Goal: Navigation & Orientation: Find specific page/section

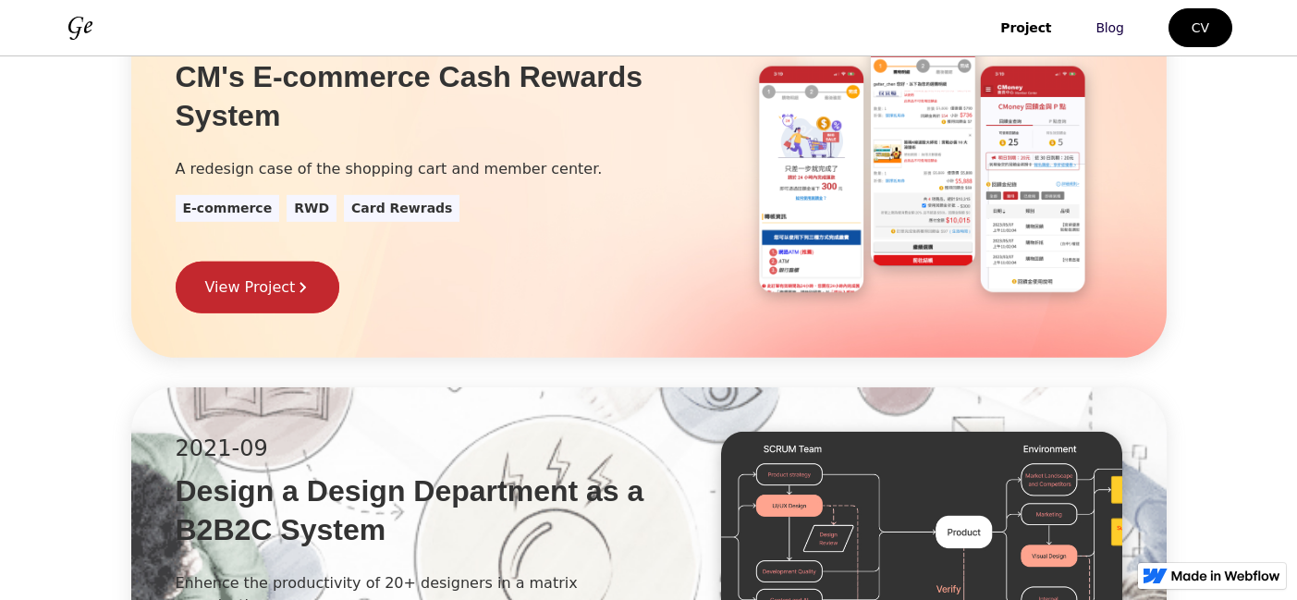
scroll to position [526, 0]
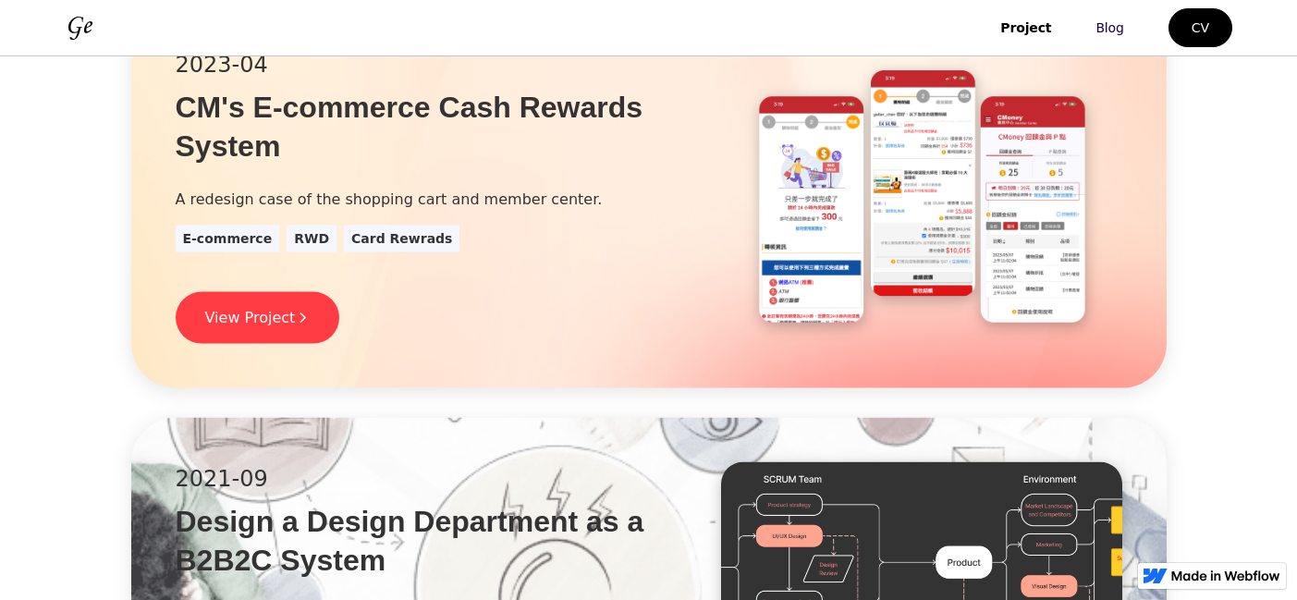
click at [262, 316] on div "View Project" at bounding box center [250, 318] width 91 height 22
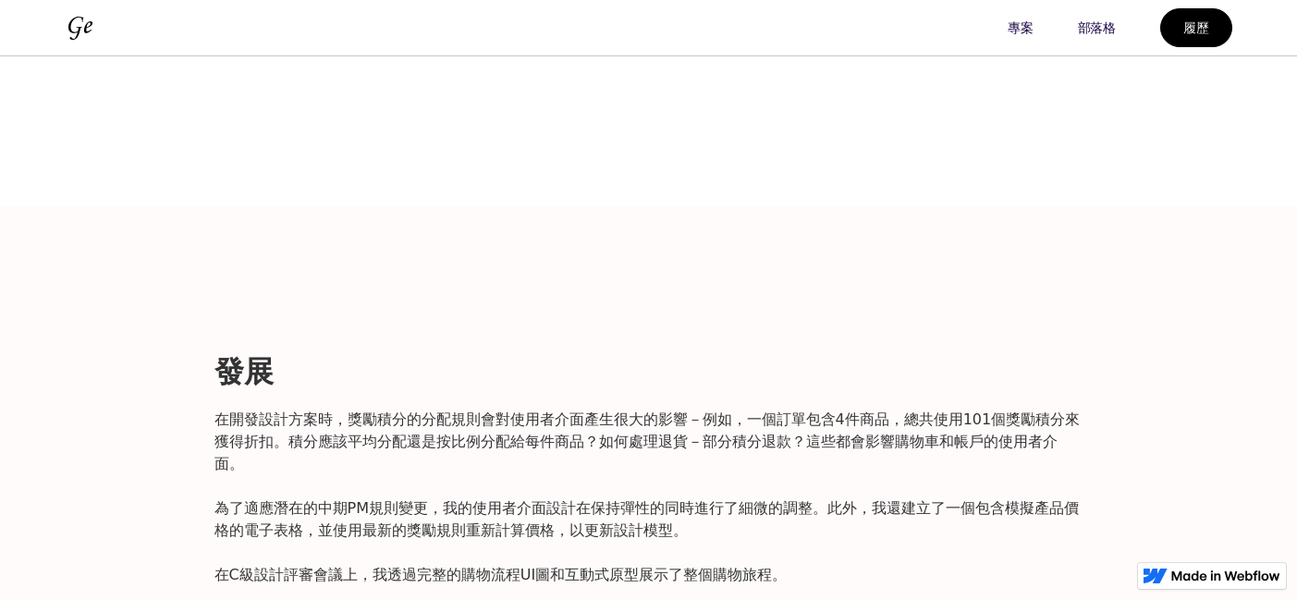
scroll to position [4472, 0]
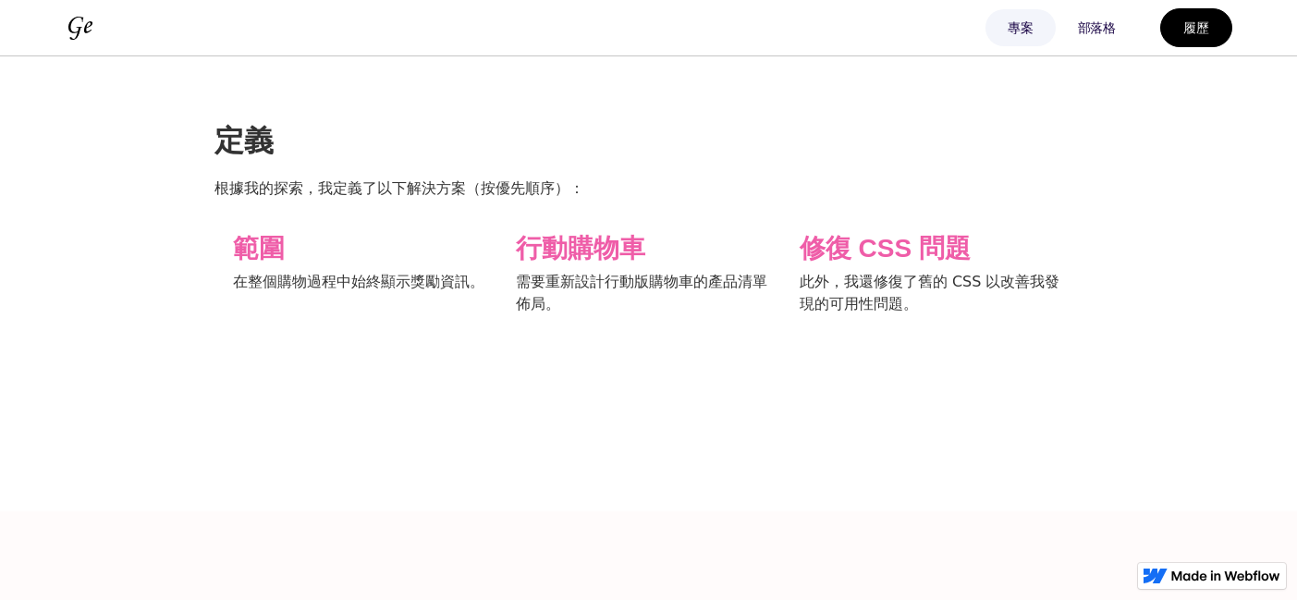
click at [1028, 25] on font "專案" at bounding box center [1021, 27] width 26 height 15
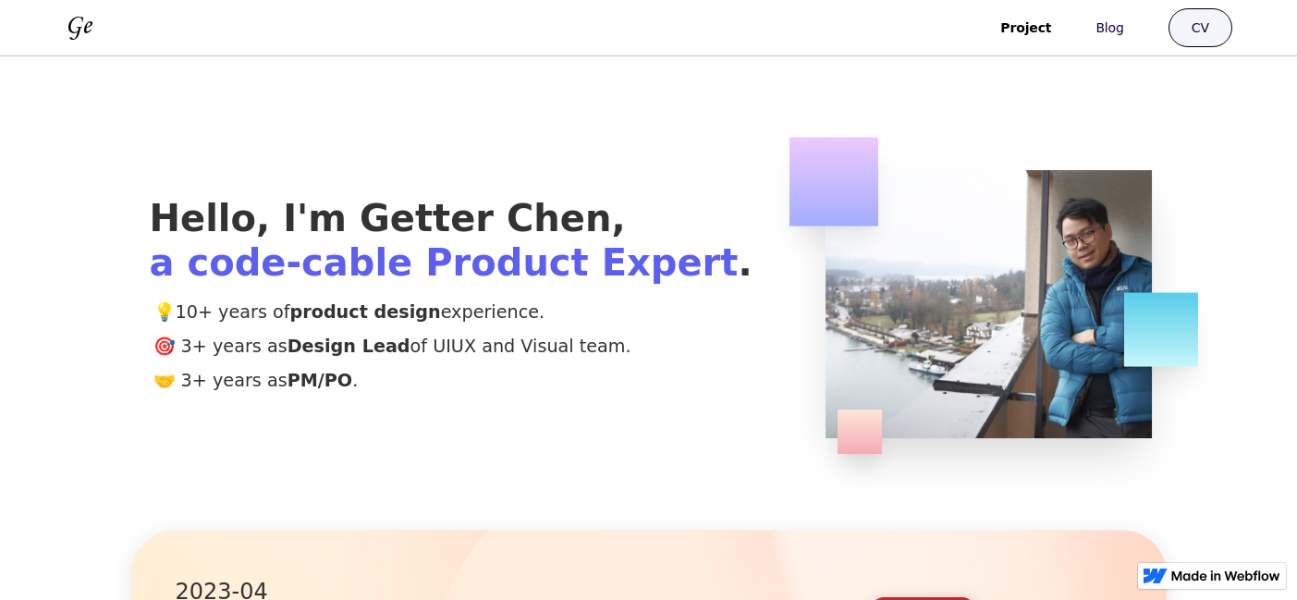
click at [1217, 33] on link "CV" at bounding box center [1200, 27] width 64 height 39
